Goal: Task Accomplishment & Management: Use online tool/utility

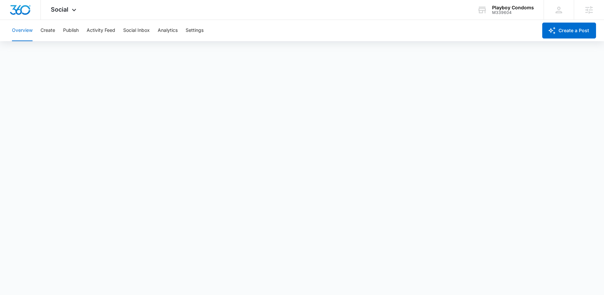
click at [508, 17] on div "Playboy Condoms M339604 Your Accounts View All" at bounding box center [505, 10] width 76 height 20
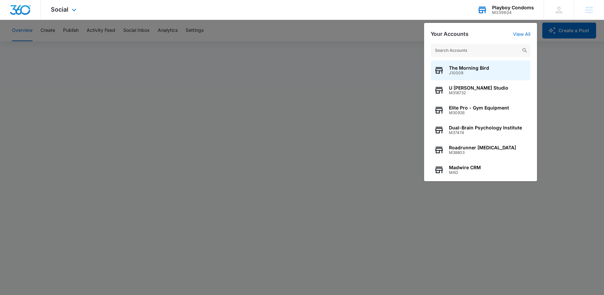
click at [490, 49] on input "text" at bounding box center [481, 50] width 100 height 13
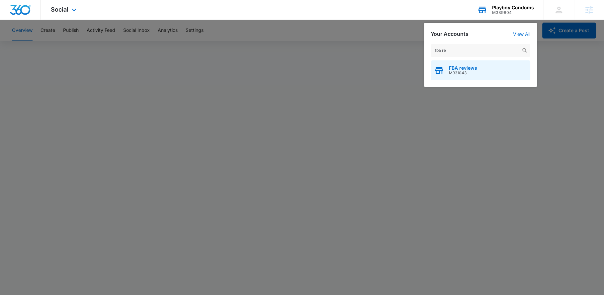
type input "fba re"
click at [505, 68] on div "FBA reviews M331043" at bounding box center [481, 70] width 100 height 20
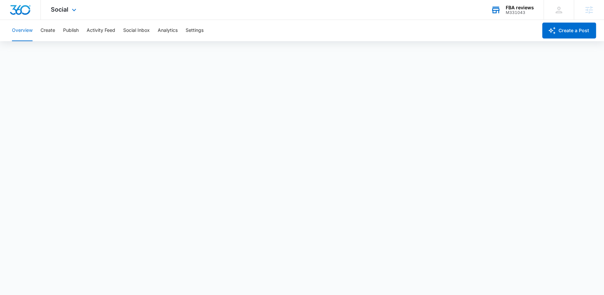
click at [64, 4] on div "Social Apps Reputation Websites Forms CRM Email Social Shop Payments POS Conten…" at bounding box center [64, 10] width 47 height 20
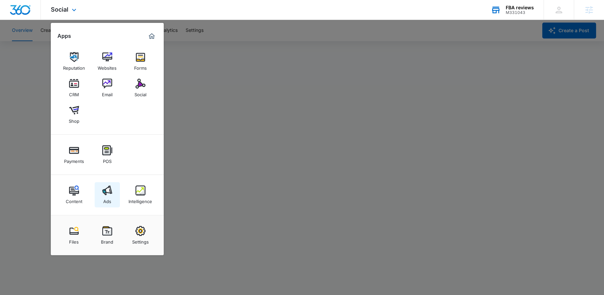
click at [109, 186] on img at bounding box center [107, 191] width 10 height 10
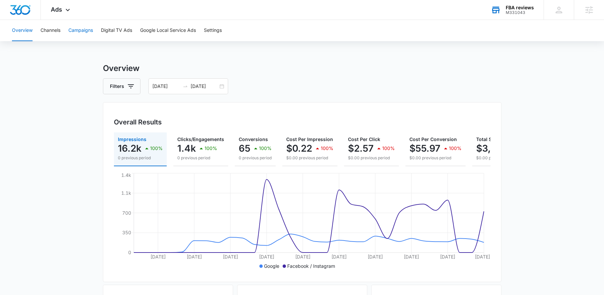
click at [83, 37] on button "Campaigns" at bounding box center [80, 30] width 25 height 21
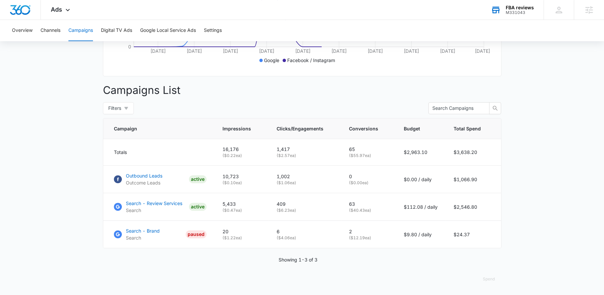
scroll to position [211, 0]
click at [144, 203] on p "Search - Review Services" at bounding box center [154, 203] width 56 height 7
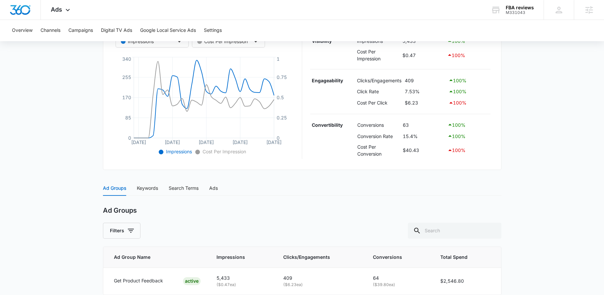
scroll to position [166, 0]
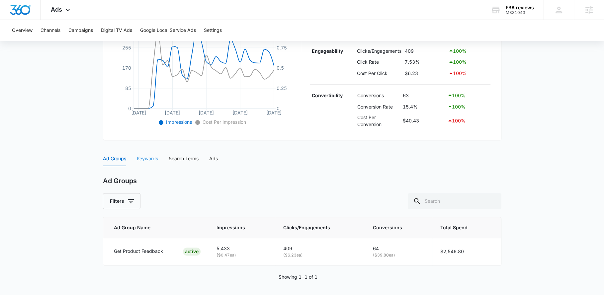
click at [152, 161] on div "Keywords" at bounding box center [147, 158] width 21 height 15
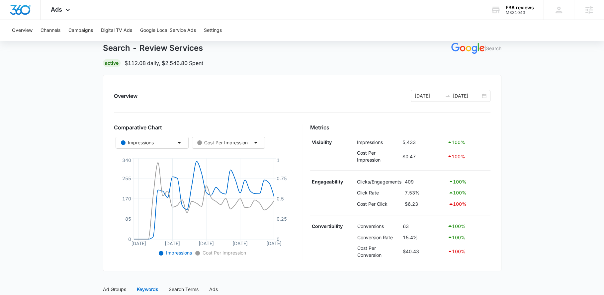
scroll to position [0, 0]
